Goal: Task Accomplishment & Management: Manage account settings

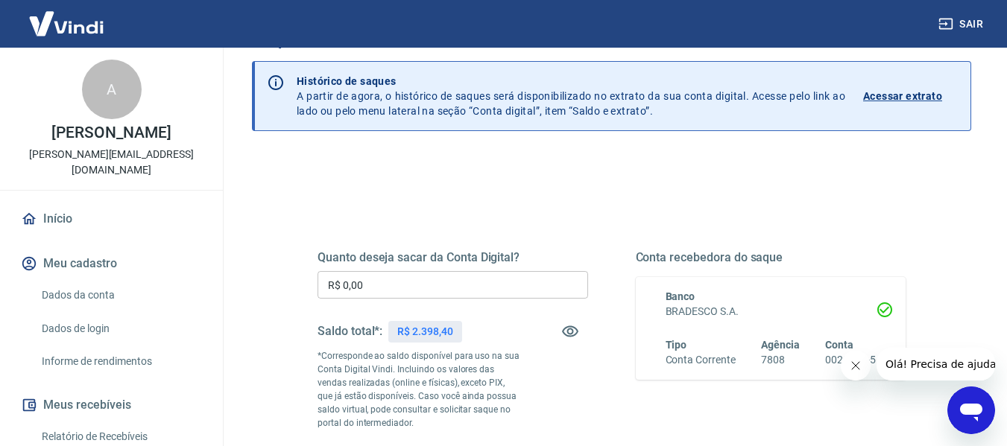
scroll to position [75, 0]
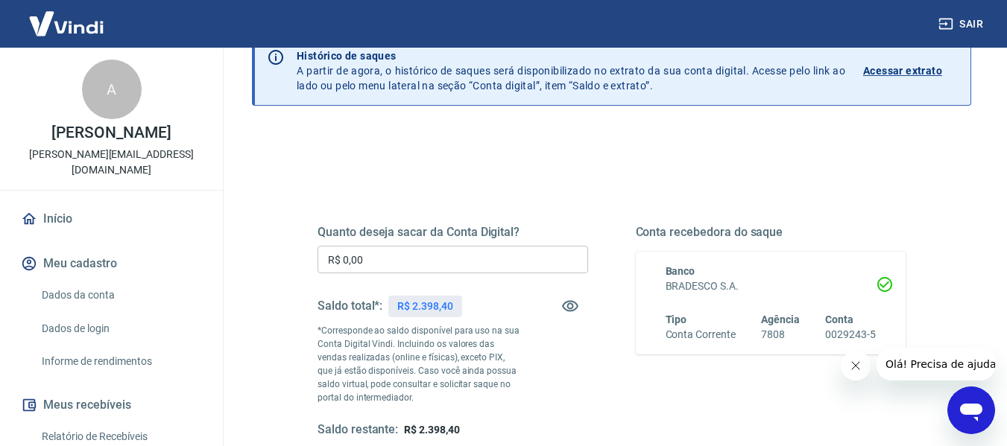
click at [460, 256] on input "R$ 0,00" at bounding box center [452, 260] width 270 height 28
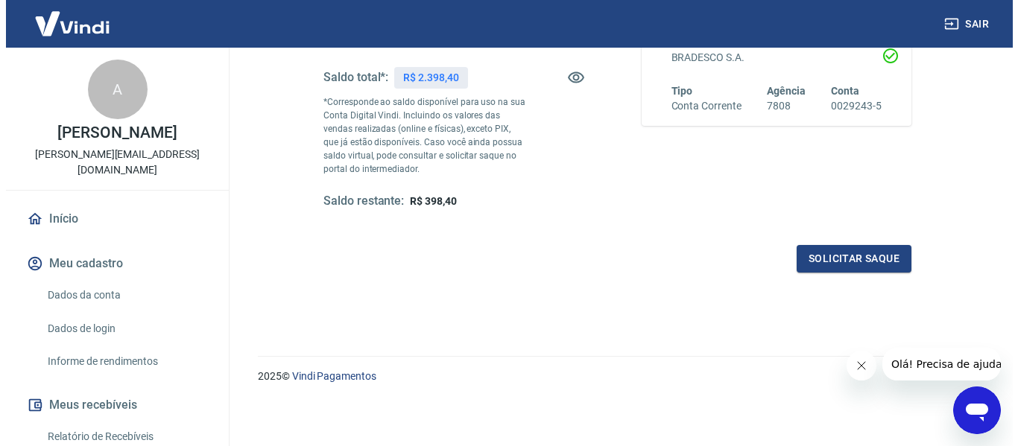
scroll to position [304, 0]
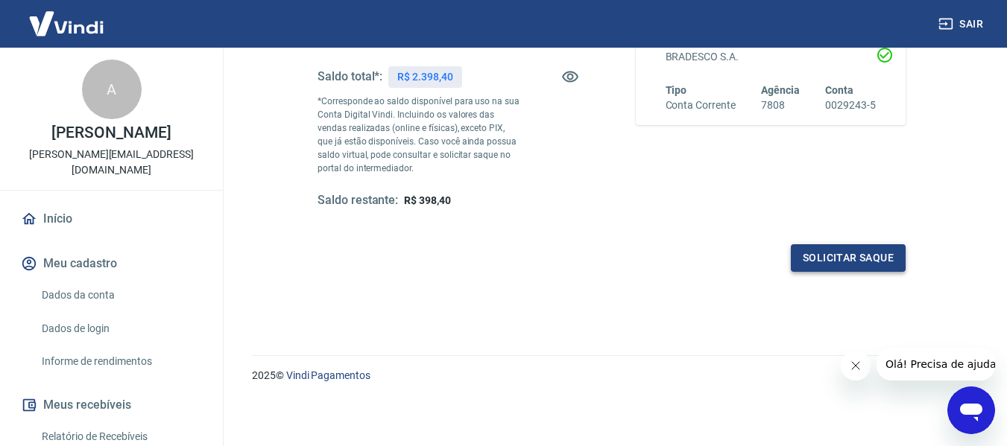
type input "R$ 2.000,00"
click at [869, 257] on button "Solicitar saque" at bounding box center [848, 258] width 115 height 28
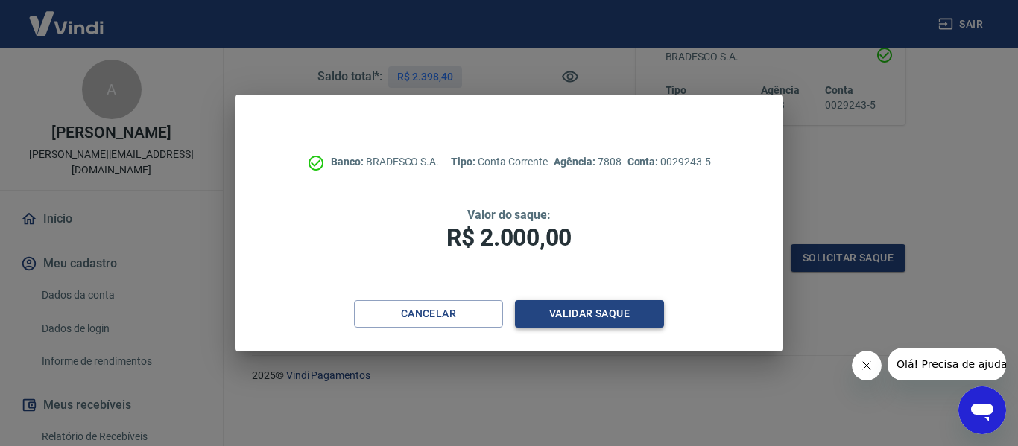
click at [628, 309] on button "Validar saque" at bounding box center [589, 314] width 149 height 28
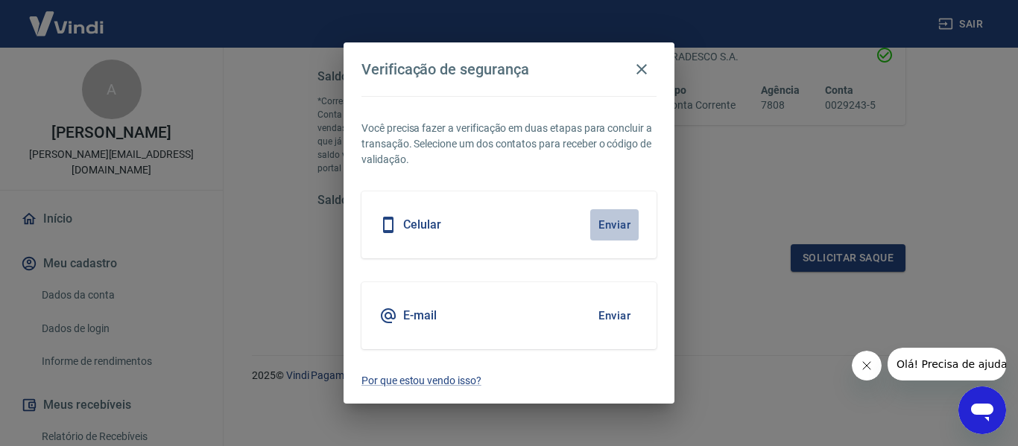
click at [604, 219] on button "Enviar" at bounding box center [614, 224] width 48 height 31
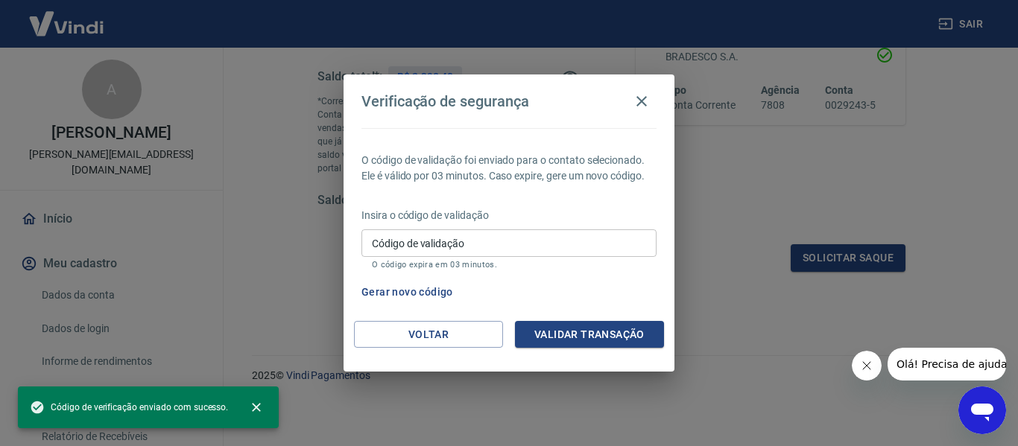
click at [587, 244] on input "Código de validação" at bounding box center [508, 244] width 295 height 28
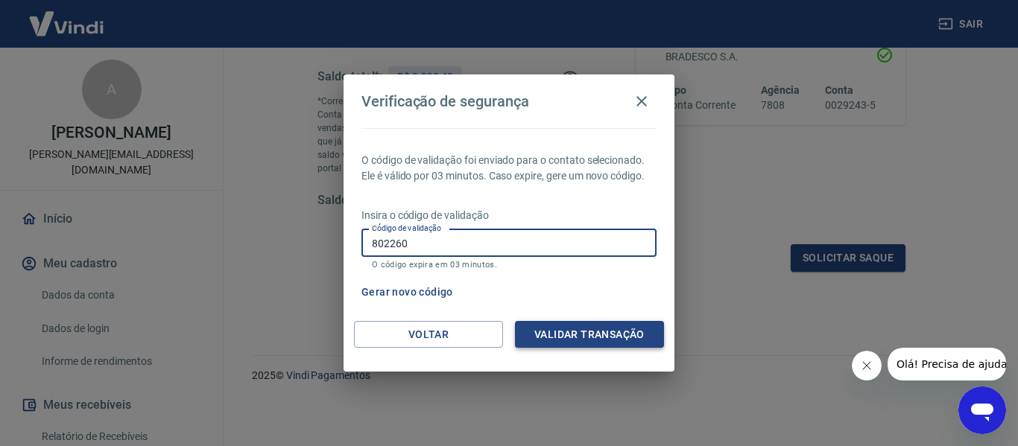
type input "802260"
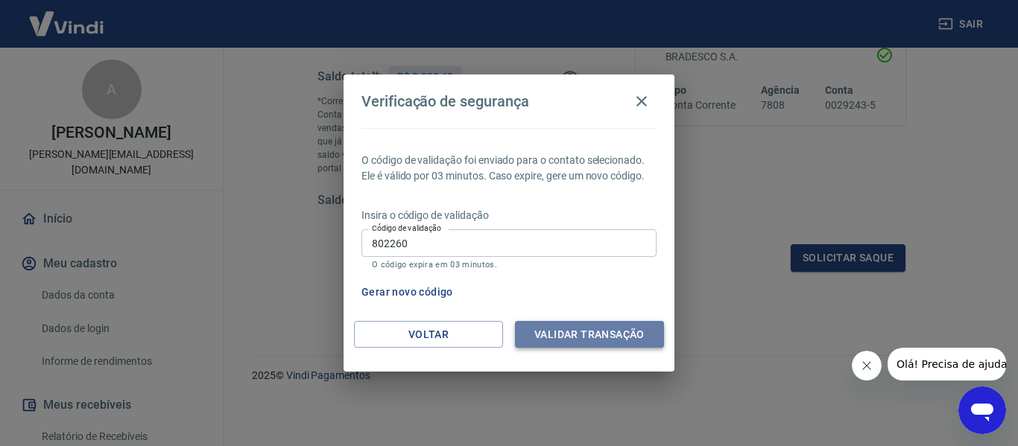
click at [607, 336] on button "Validar transação" at bounding box center [589, 335] width 149 height 28
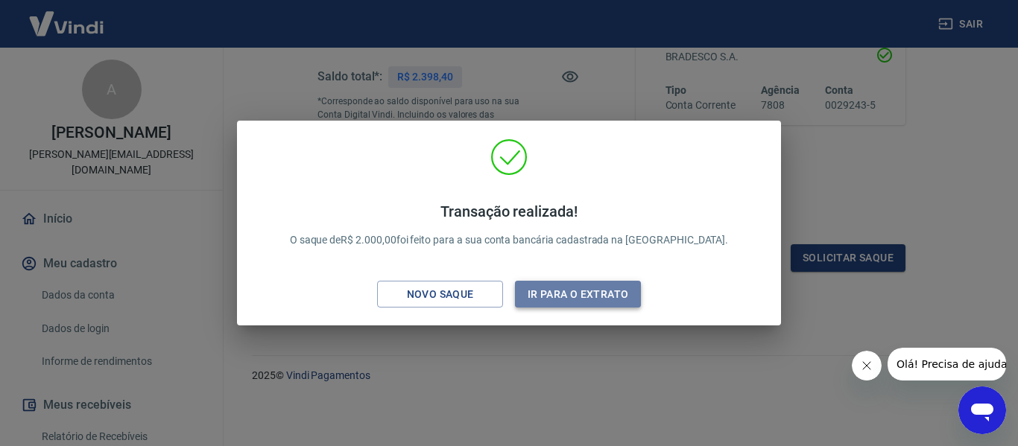
click at [589, 306] on button "Ir para o extrato" at bounding box center [578, 295] width 126 height 28
